Goal: Check status: Check status

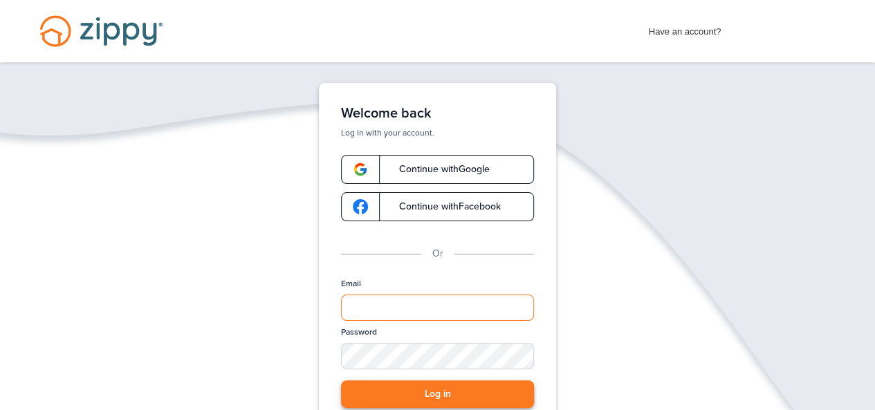
type input "**********"
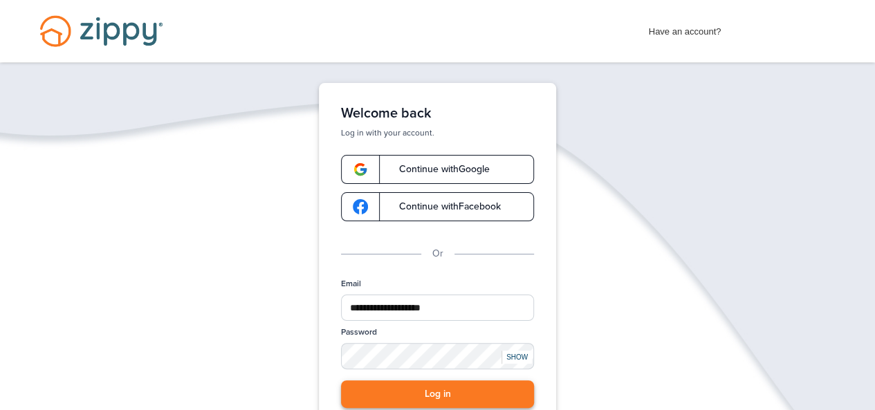
click at [440, 384] on button "Log in" at bounding box center [437, 395] width 193 height 28
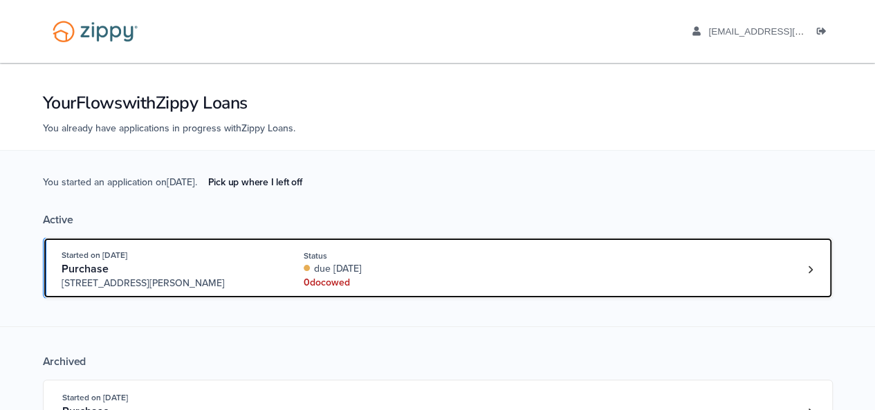
click at [540, 270] on div "Started on [DATE] Purchase [STREET_ADDRESS][PERSON_NAME] Status due [DATE] 0 do…" at bounding box center [431, 269] width 739 height 42
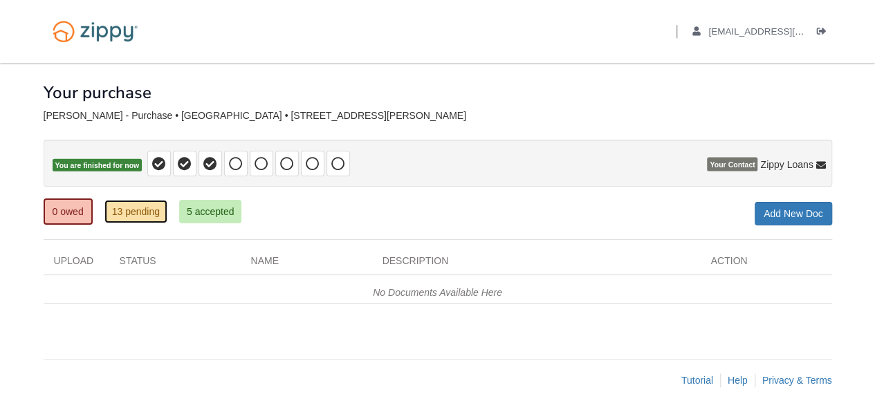
click at [144, 217] on link "13 pending" at bounding box center [135, 212] width 63 height 24
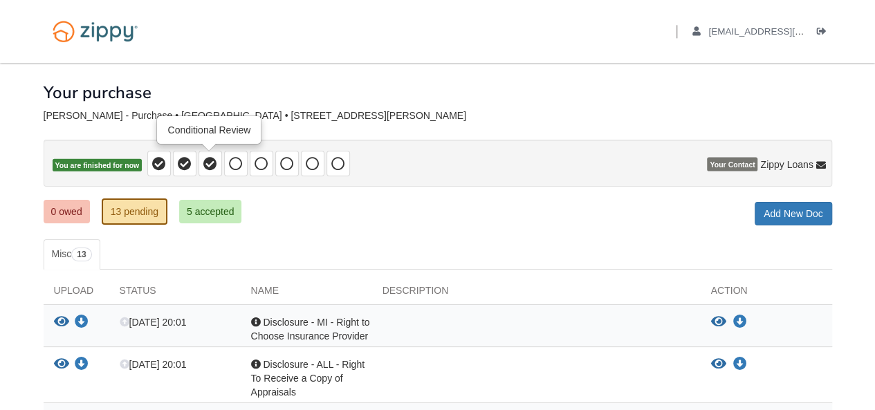
click at [211, 160] on icon at bounding box center [210, 164] width 14 height 14
click at [205, 200] on link "5 accepted" at bounding box center [210, 212] width 63 height 24
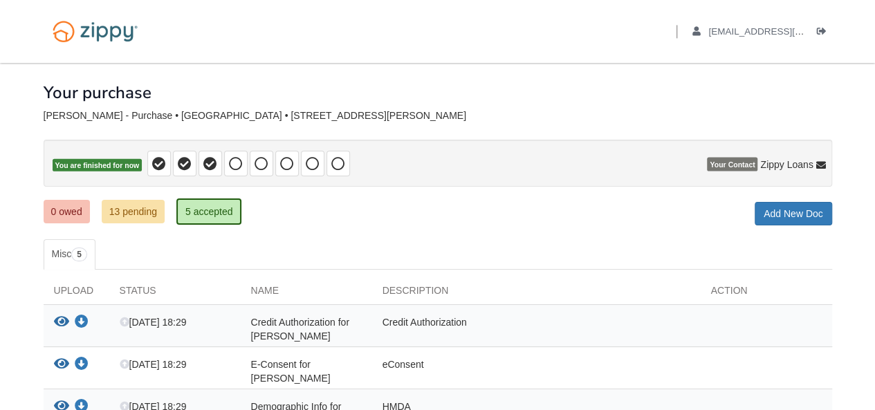
drag, startPoint x: 873, startPoint y: 221, endPoint x: 884, endPoint y: 257, distance: 37.6
click at [875, 257] on html "Back to My Flows aaboley88@icloud.com Logout" at bounding box center [437, 307] width 875 height 614
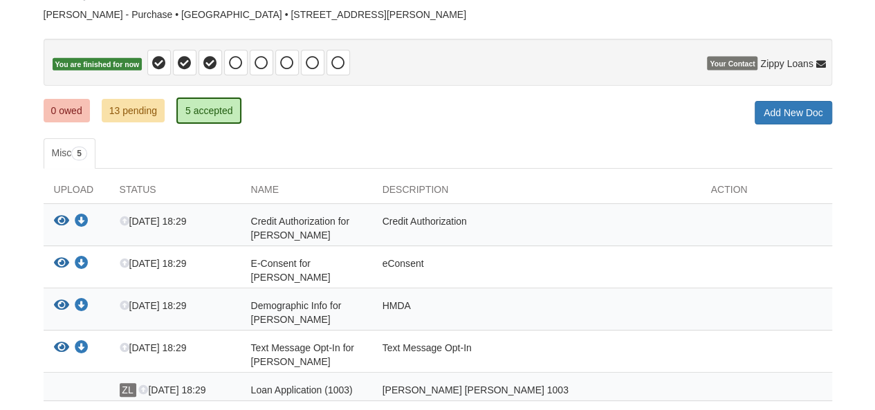
scroll to position [95, 0]
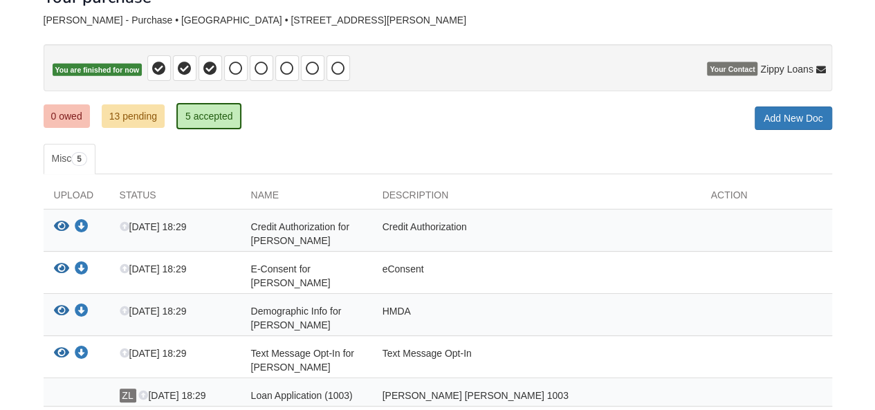
click at [100, 123] on ul "0 owed 13 pending 5 accepted" at bounding box center [148, 116] width 209 height 28
click at [119, 118] on link "13 pending" at bounding box center [133, 116] width 63 height 24
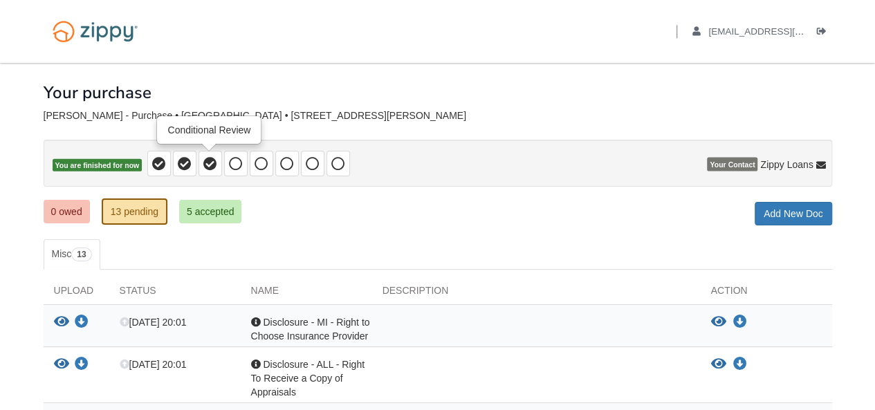
click at [210, 168] on icon at bounding box center [210, 164] width 14 height 14
click at [205, 165] on icon at bounding box center [210, 164] width 14 height 14
click at [55, 217] on link "0 owed" at bounding box center [67, 212] width 46 height 24
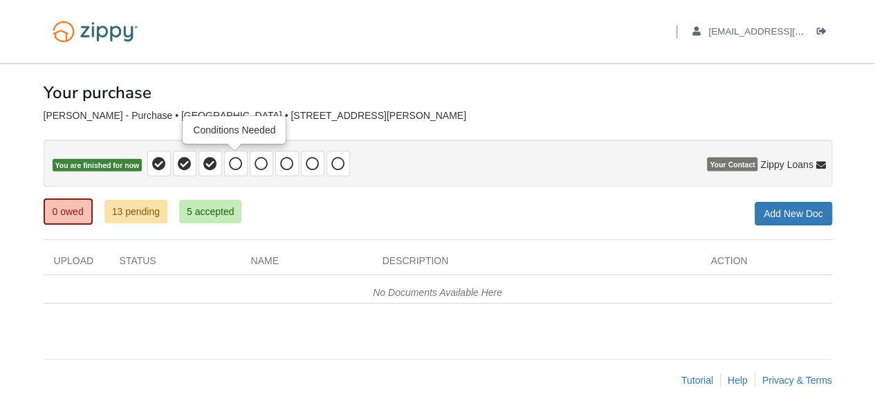
click at [234, 161] on icon at bounding box center [236, 164] width 14 height 14
click at [206, 163] on icon at bounding box center [210, 164] width 14 height 14
click at [234, 163] on icon at bounding box center [236, 164] width 14 height 14
